Goal: Task Accomplishment & Management: Manage account settings

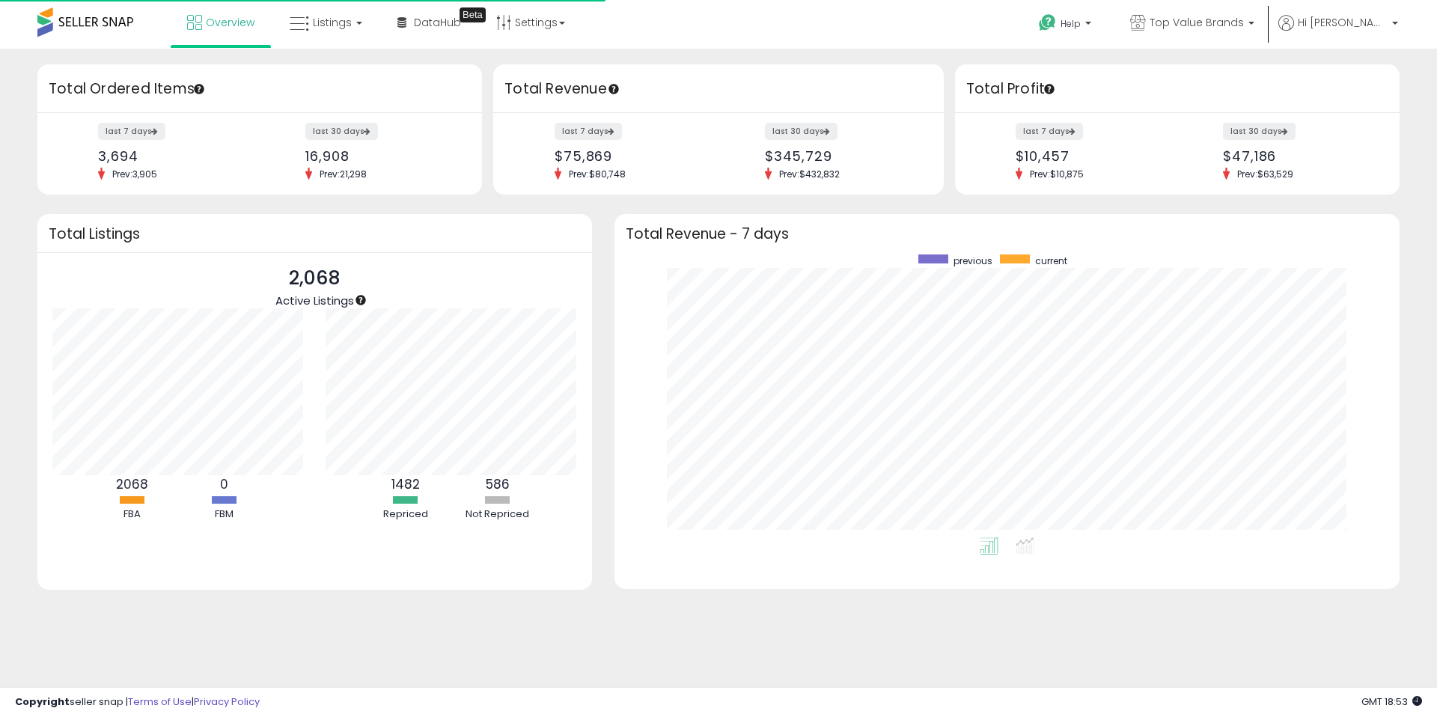
scroll to position [283, 755]
click at [326, 20] on span "Listings" at bounding box center [332, 22] width 39 height 15
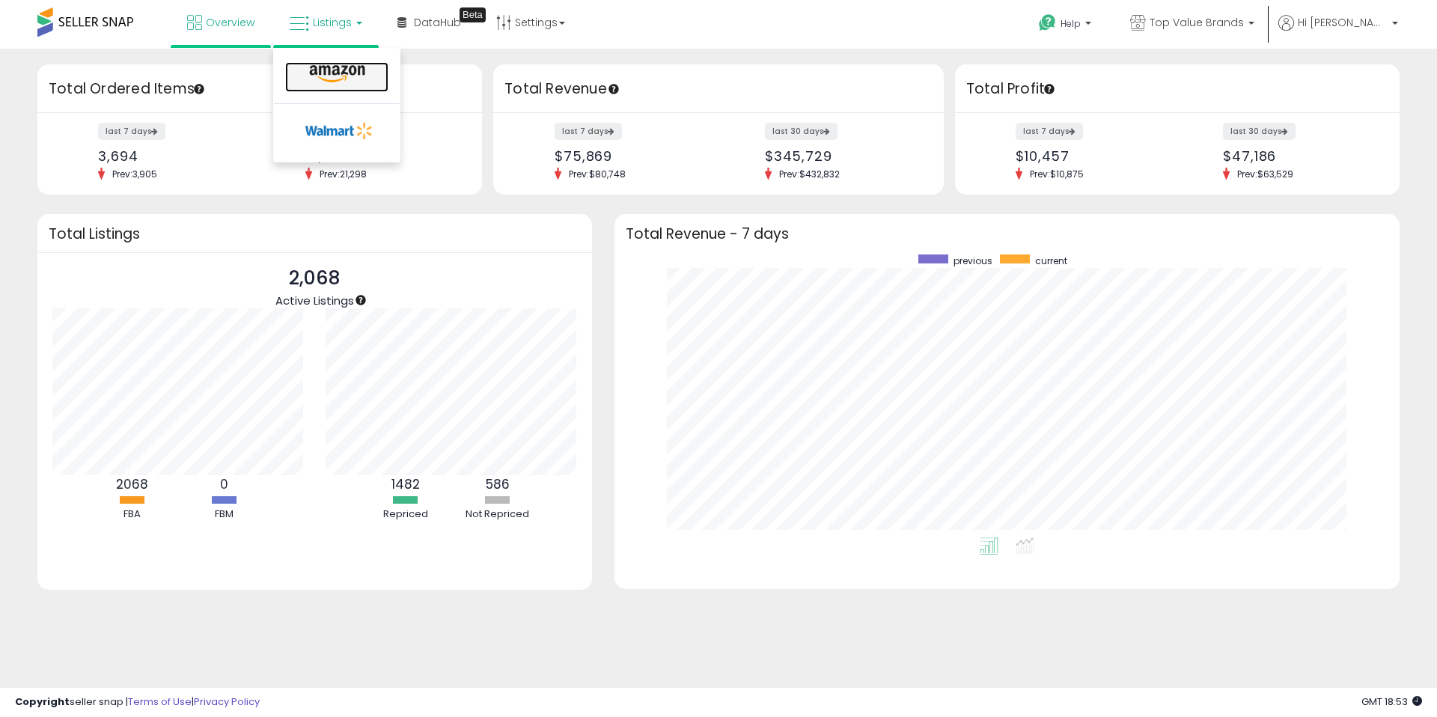
click at [338, 64] on icon at bounding box center [337, 73] width 65 height 19
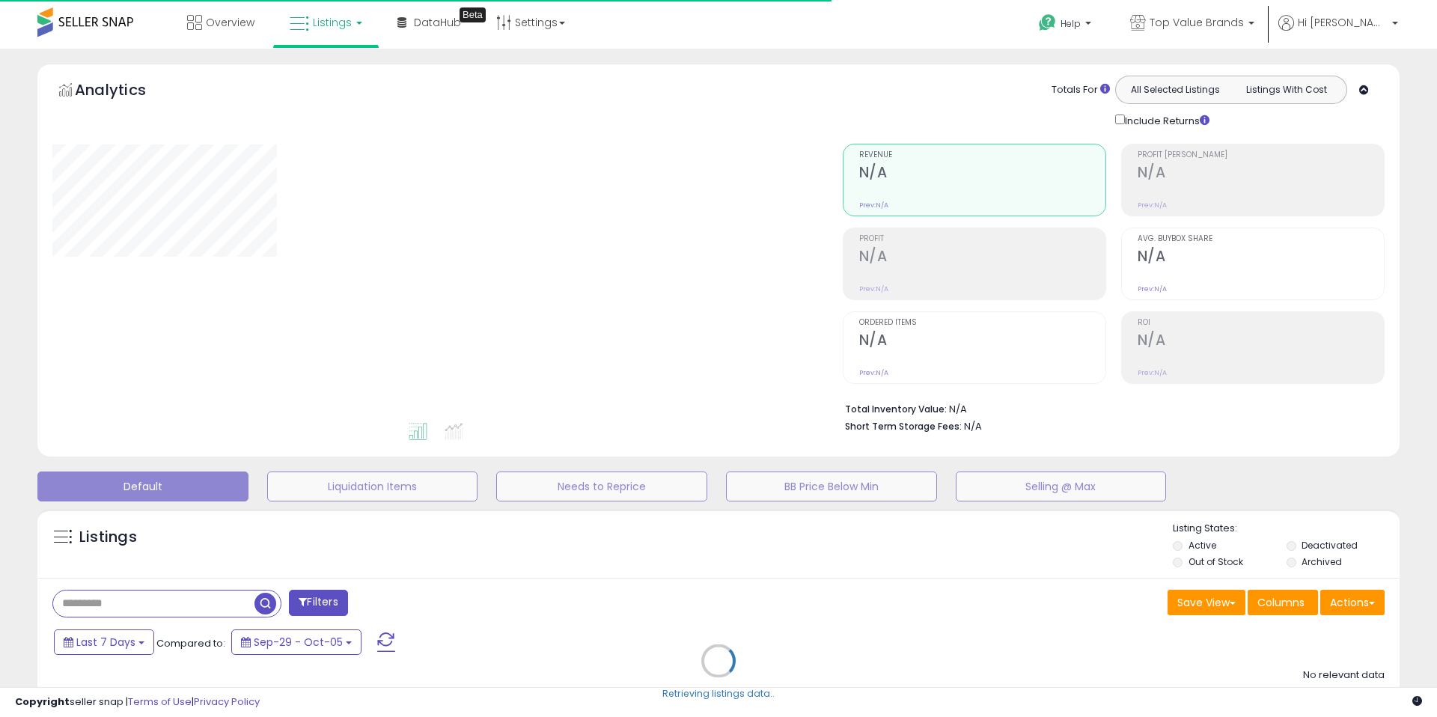
click at [636, 611] on div "Retrieving listings data.." at bounding box center [718, 672] width 1385 height 341
click at [150, 606] on div "Retrieving listings data.." at bounding box center [718, 672] width 1385 height 341
click at [165, 604] on div "Retrieving listings data.." at bounding box center [718, 672] width 1385 height 341
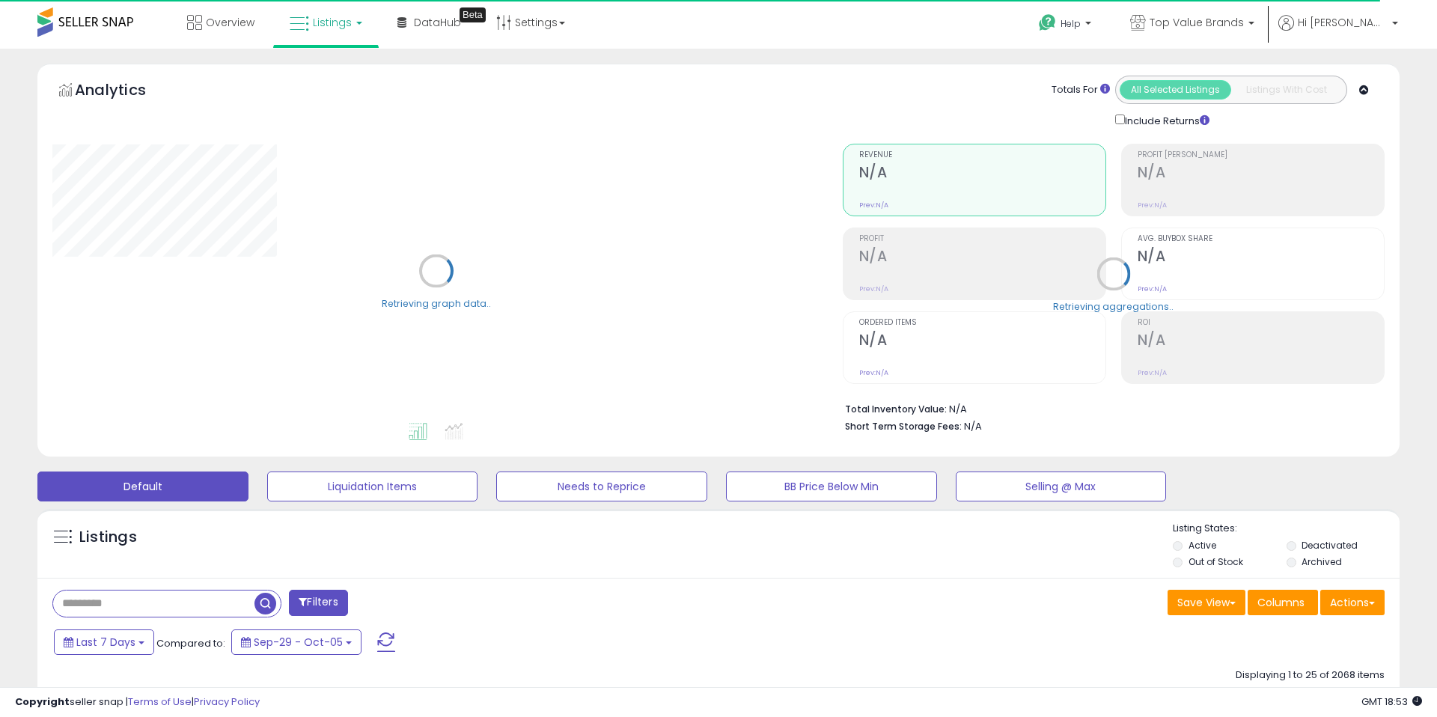
click at [202, 602] on input "text" at bounding box center [153, 604] width 200 height 26
paste input "**********"
type input "**********"
click at [389, 607] on span "button" at bounding box center [394, 604] width 22 height 22
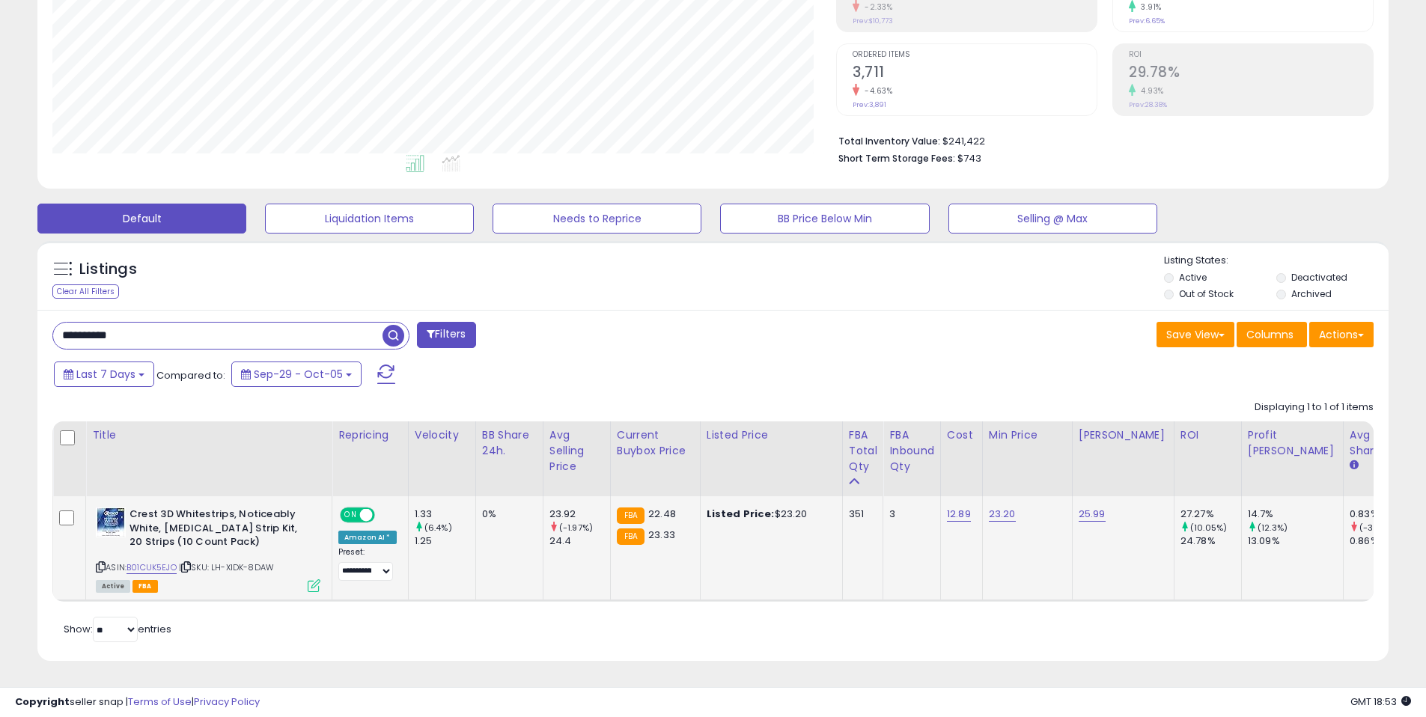
scroll to position [307, 784]
click at [989, 507] on link "23.20" at bounding box center [1002, 514] width 27 height 15
drag, startPoint x: 954, startPoint y: 468, endPoint x: 810, endPoint y: 475, distance: 143.9
click at [840, 474] on table "Title Repricing" at bounding box center [829, 512] width 1554 height 180
type input "*****"
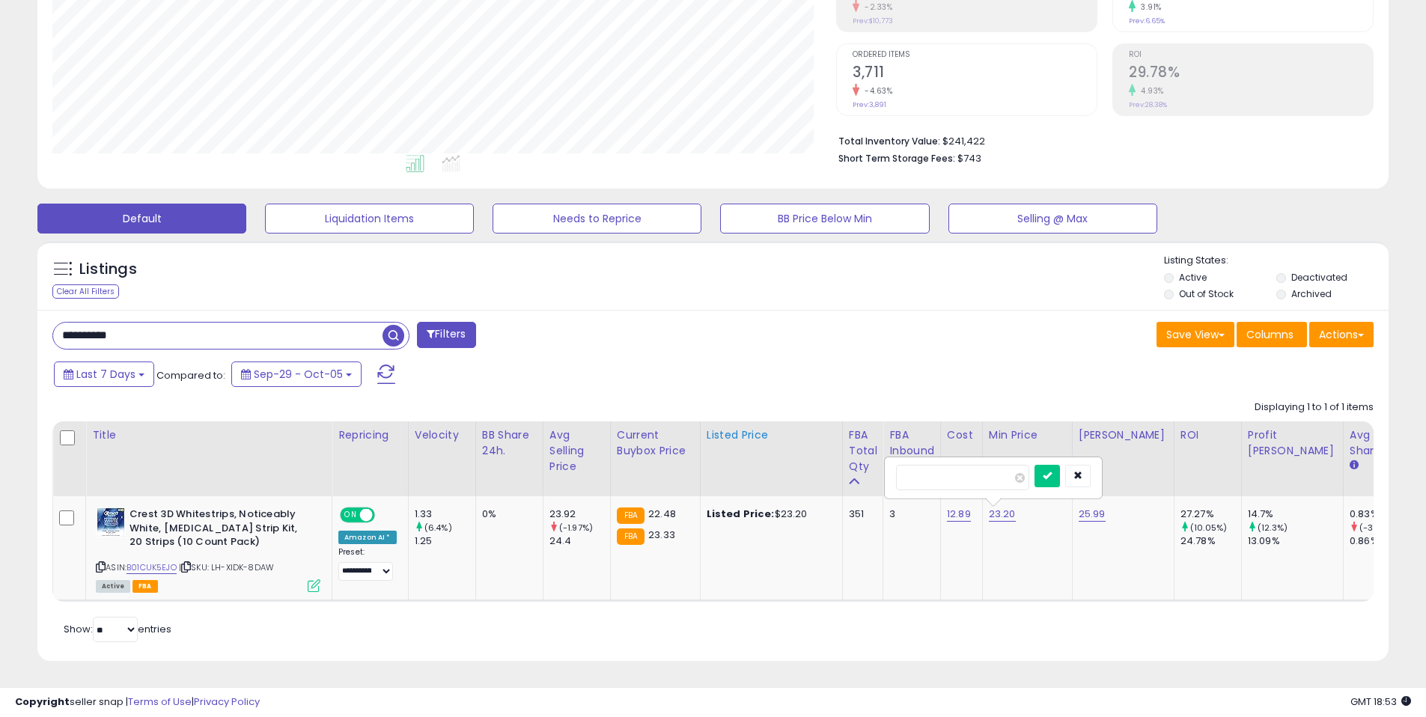
click button "submit" at bounding box center [1047, 476] width 25 height 22
